Goal: Task Accomplishment & Management: Use online tool/utility

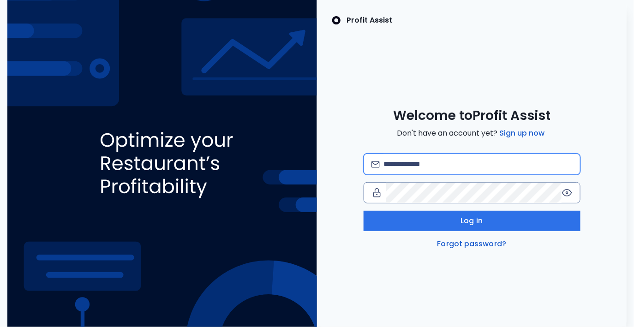
click at [398, 167] on input "email" at bounding box center [477, 164] width 189 height 20
type input "**********"
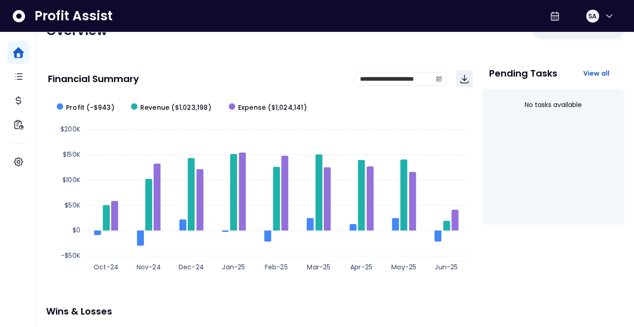
scroll to position [32, 0]
